Goal: Task Accomplishment & Management: Use online tool/utility

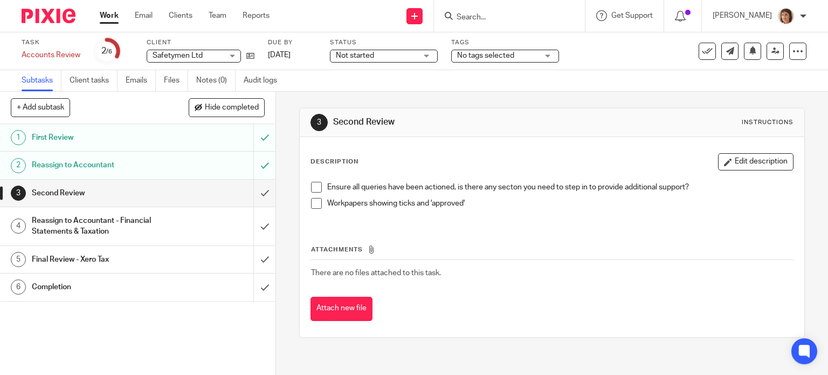
click at [314, 186] on span at bounding box center [316, 187] width 11 height 11
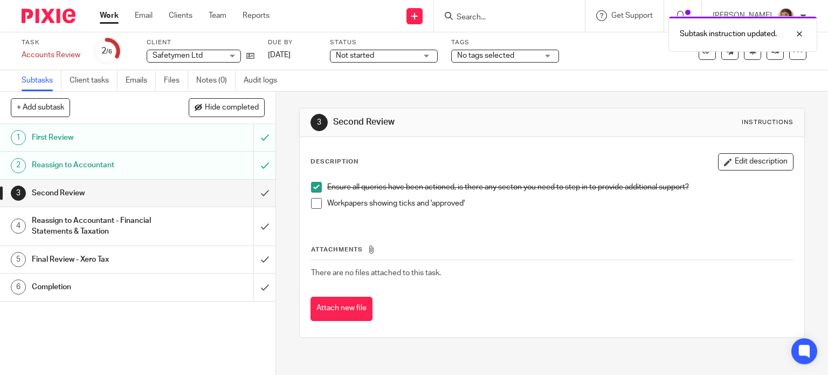
click at [314, 204] on span at bounding box center [316, 203] width 11 height 11
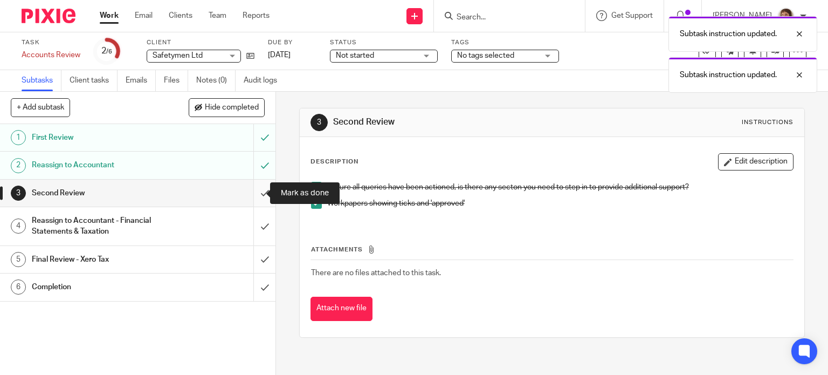
click at [252, 195] on input "submit" at bounding box center [137, 192] width 275 height 27
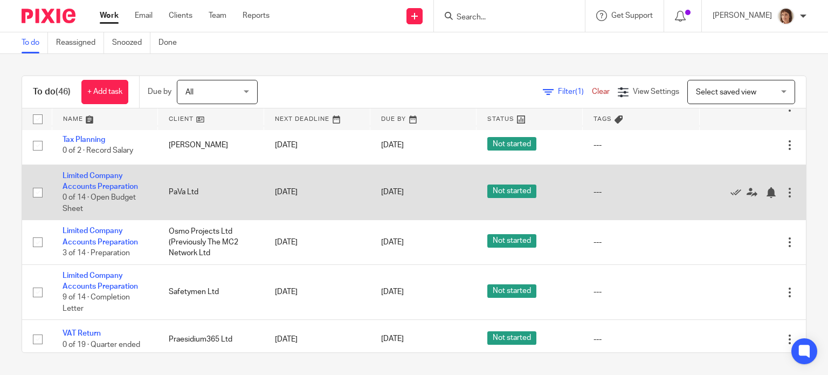
scroll to position [323, 0]
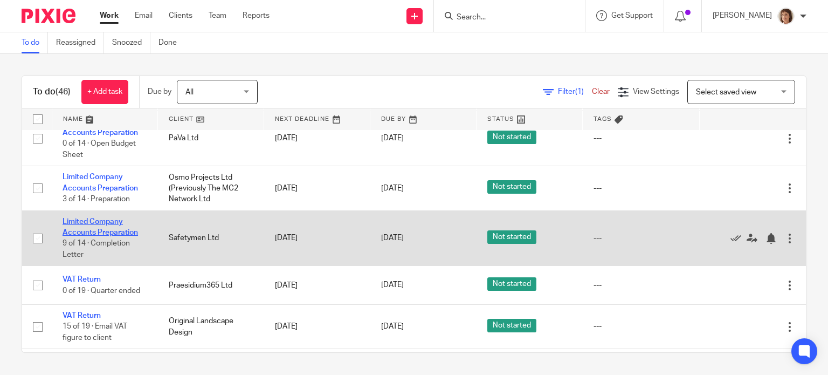
click at [86, 229] on link "Limited Company Accounts Preparation" at bounding box center [100, 227] width 75 height 18
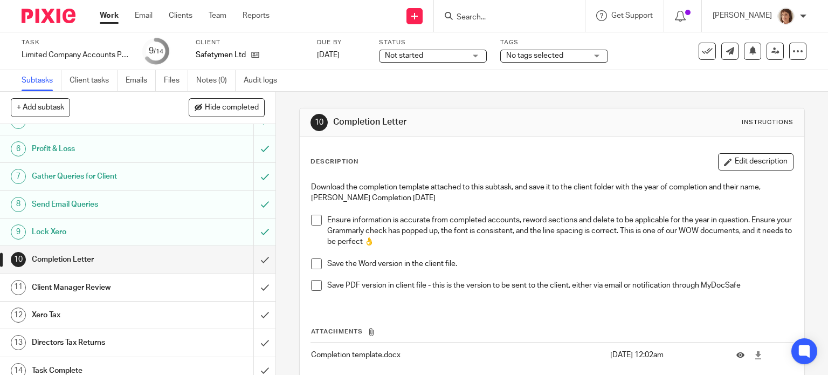
scroll to position [135, 0]
